Goal: Information Seeking & Learning: Find specific fact

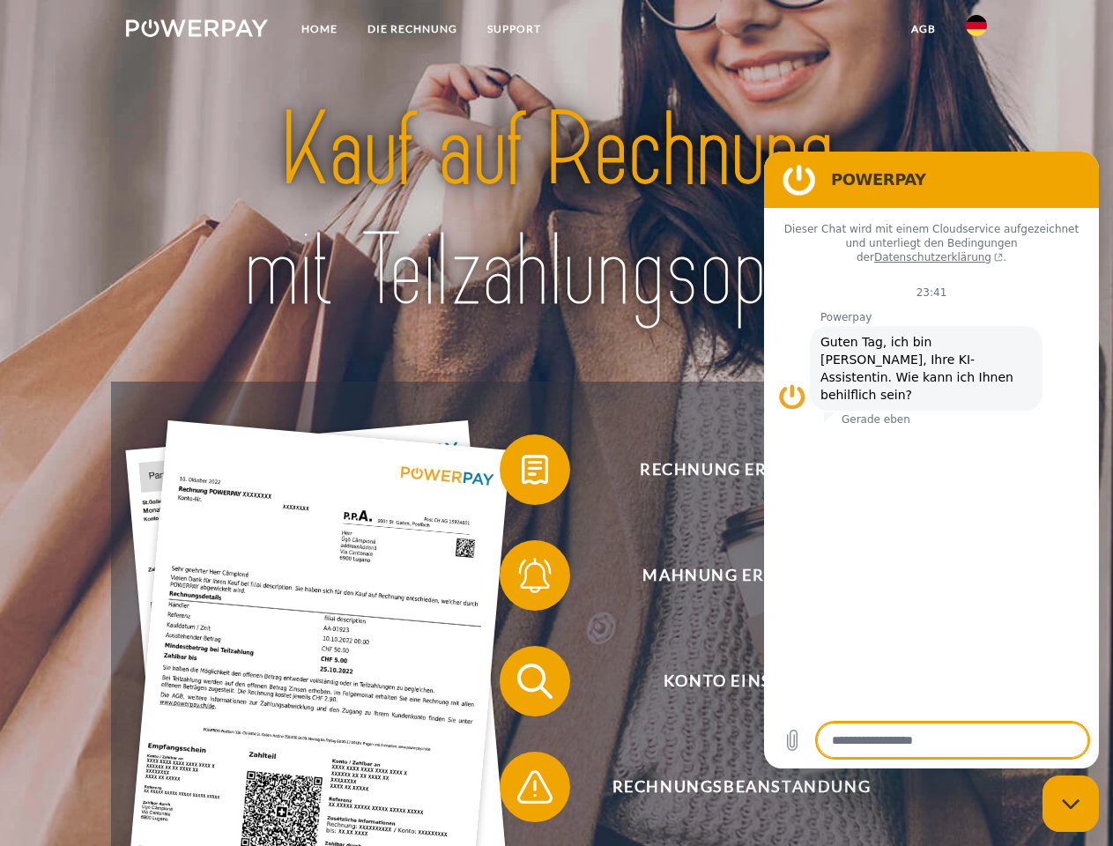
click at [196, 31] on img at bounding box center [197, 28] width 142 height 18
click at [976, 31] on img at bounding box center [976, 25] width 21 height 21
click at [922, 29] on link "agb" at bounding box center [923, 29] width 55 height 32
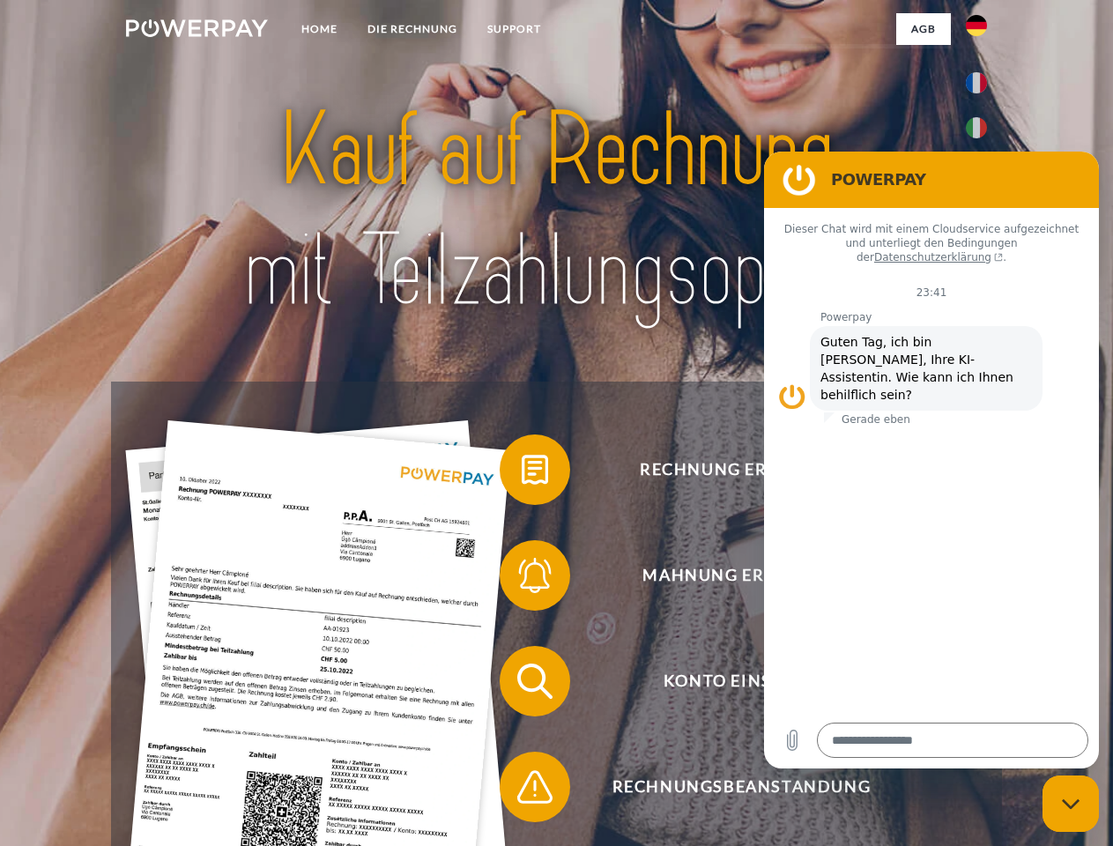
click at [522, 473] on span at bounding box center [508, 470] width 88 height 88
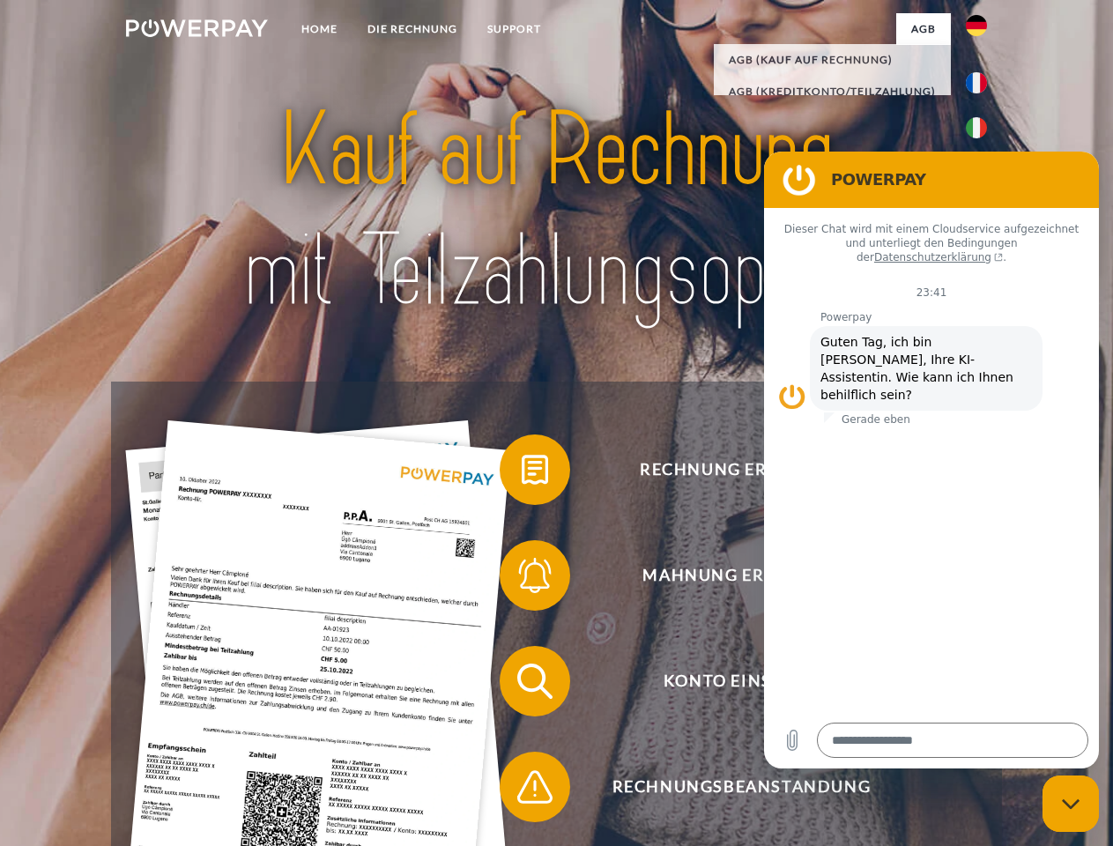
click at [522, 579] on span at bounding box center [508, 575] width 88 height 88
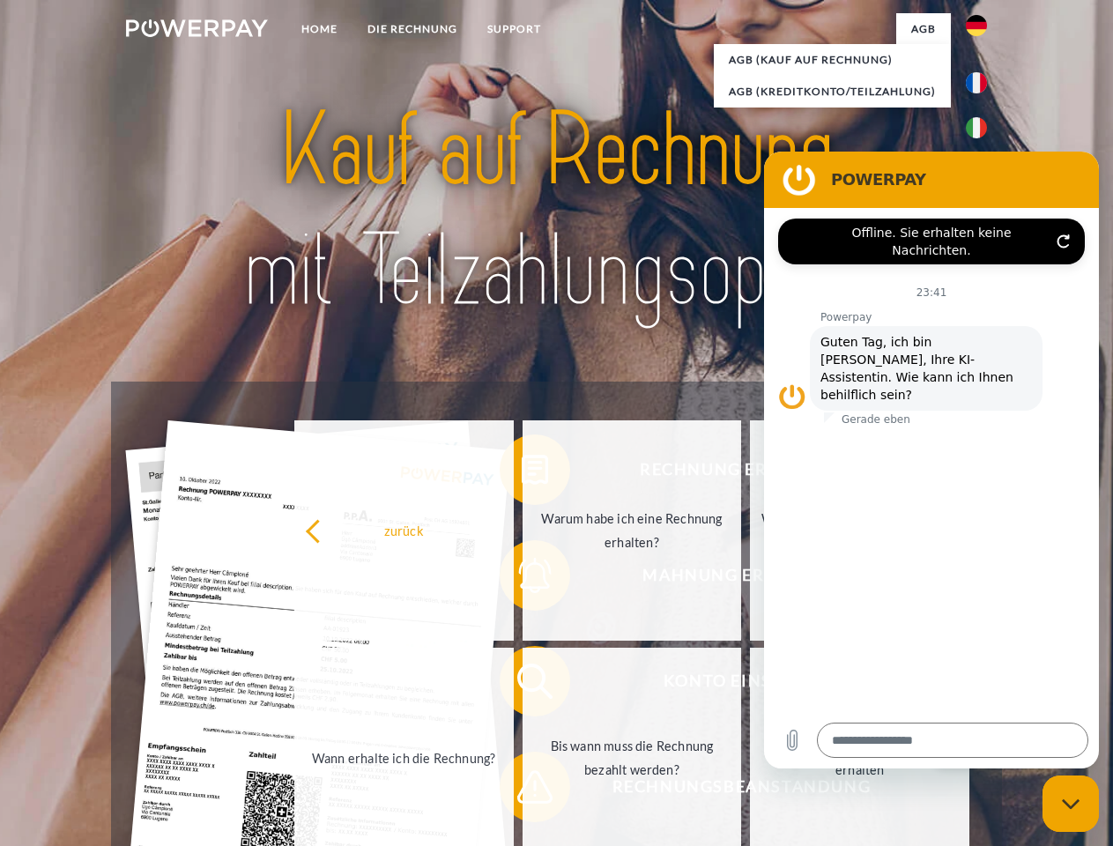
click at [522, 685] on link "Bis wann muss die Rechnung bezahlt werden?" at bounding box center [631, 758] width 219 height 220
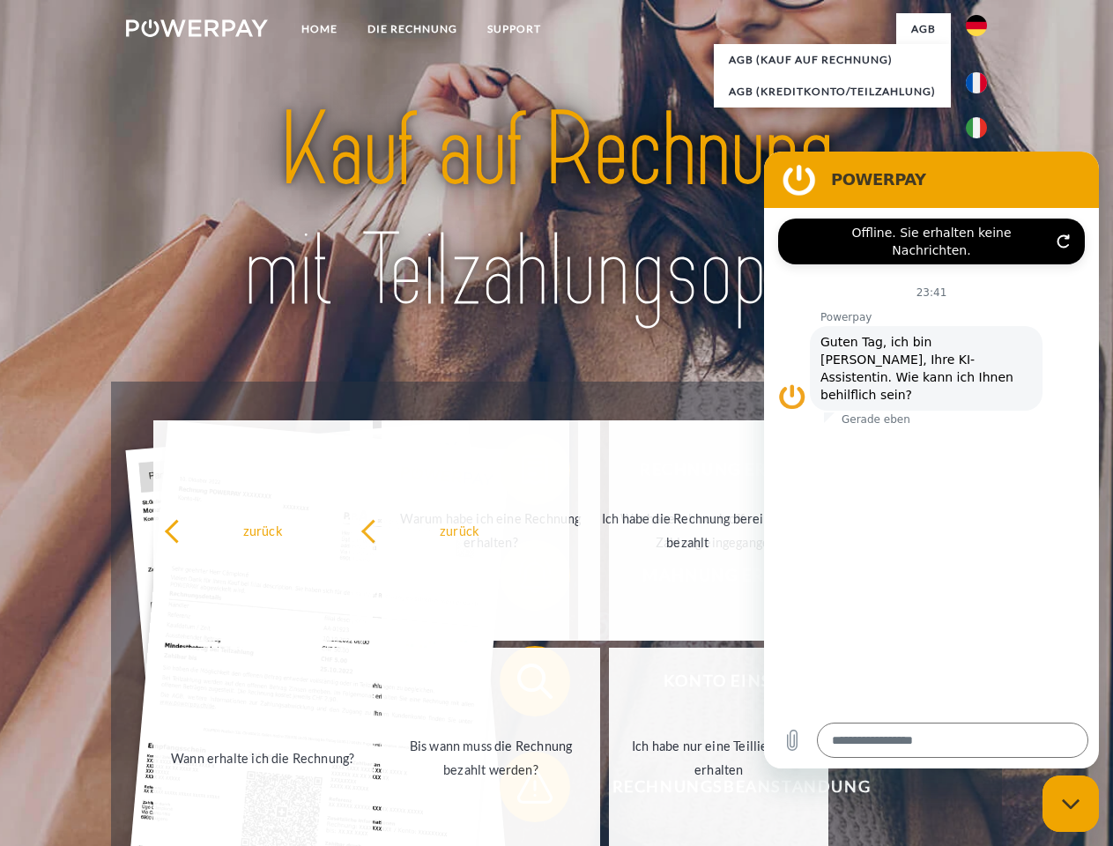
click at [522, 790] on span at bounding box center [508, 787] width 88 height 88
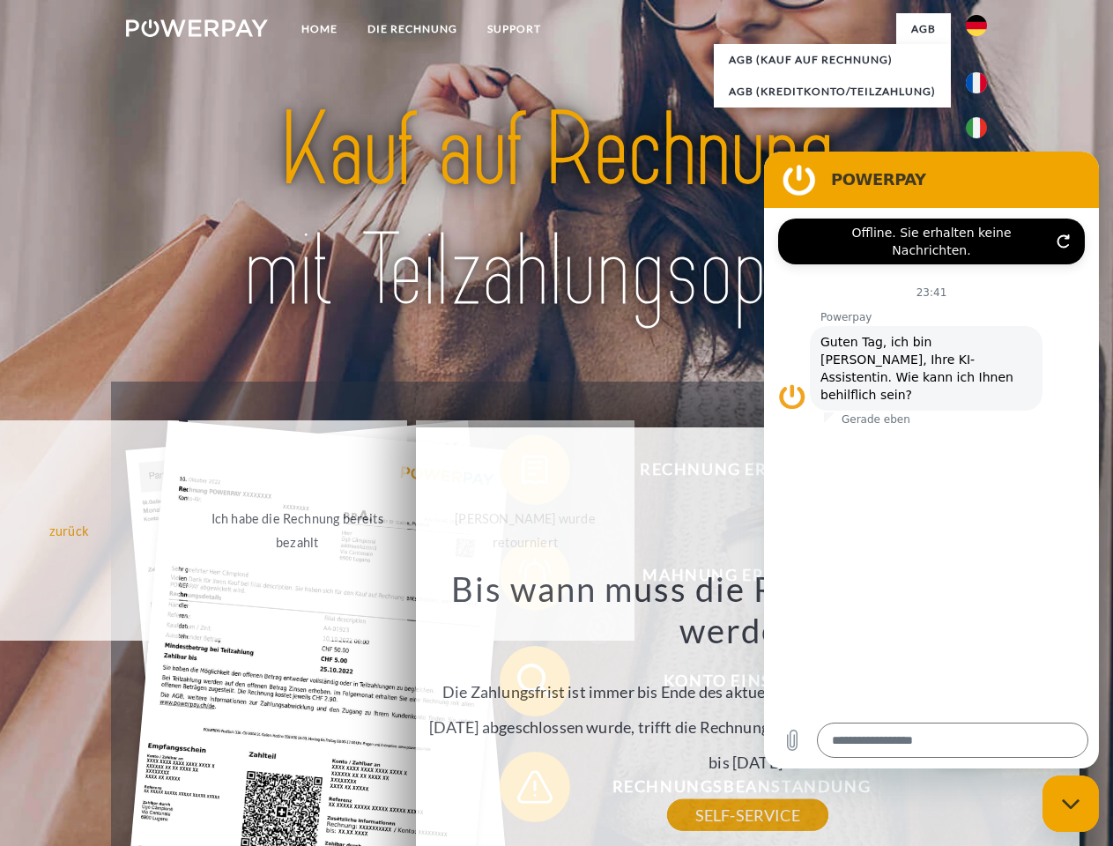
click at [1070, 803] on icon "Messaging-Fenster schließen" at bounding box center [1071, 803] width 19 height 11
type textarea "*"
